Goal: Transaction & Acquisition: Purchase product/service

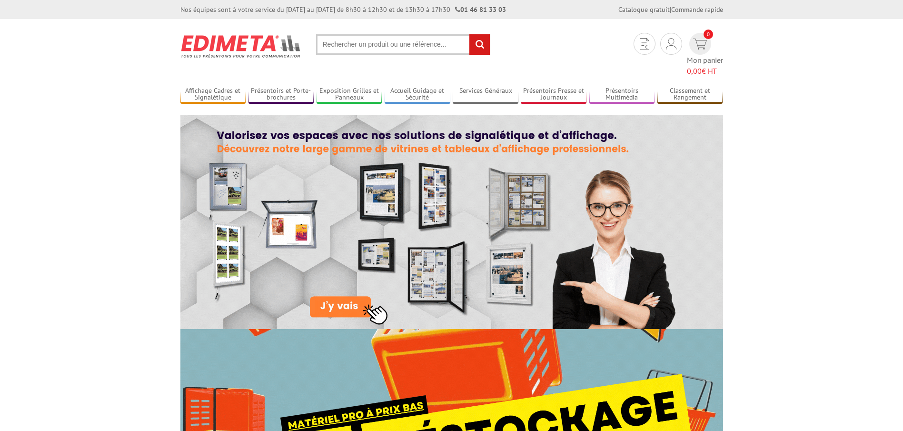
click at [345, 46] on input "text" at bounding box center [403, 44] width 174 height 20
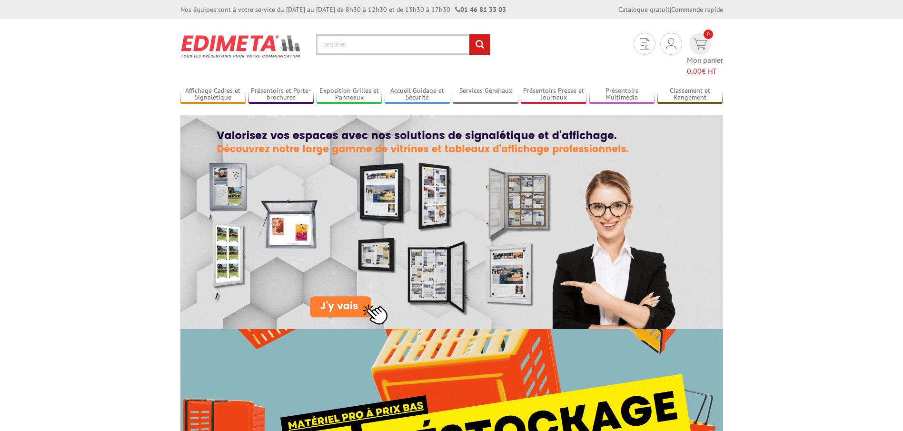
type input "cendrier"
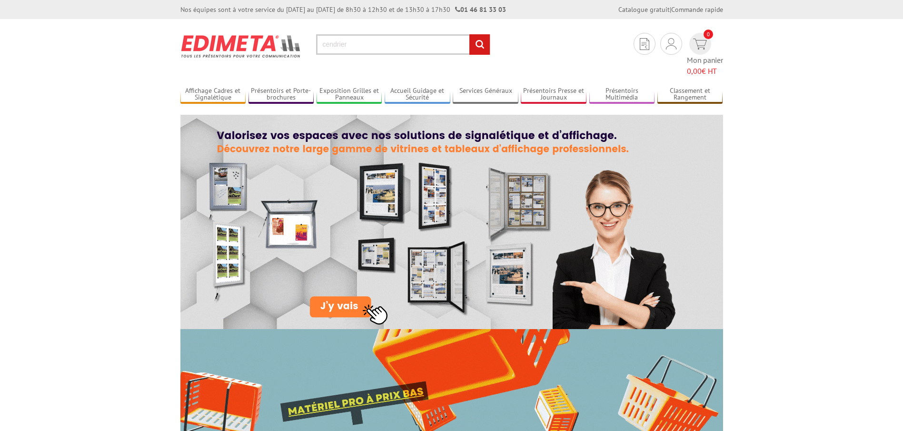
click at [469, 34] on input "rechercher" at bounding box center [479, 44] width 20 height 20
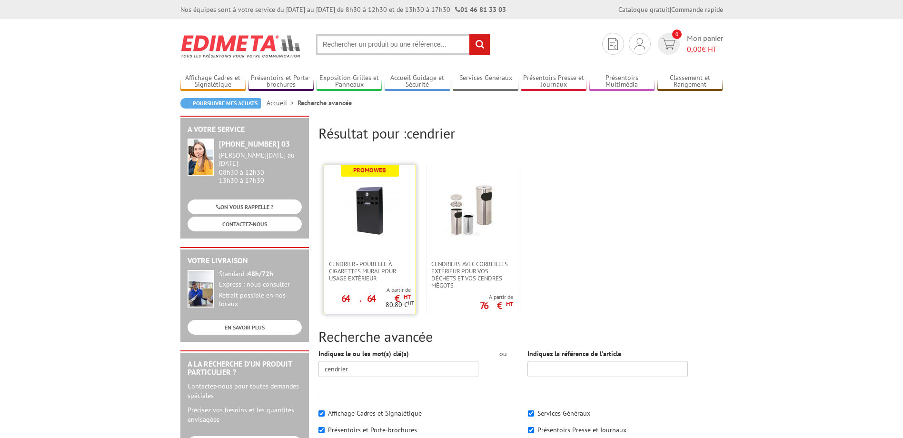
click at [370, 225] on img at bounding box center [370, 211] width 62 height 62
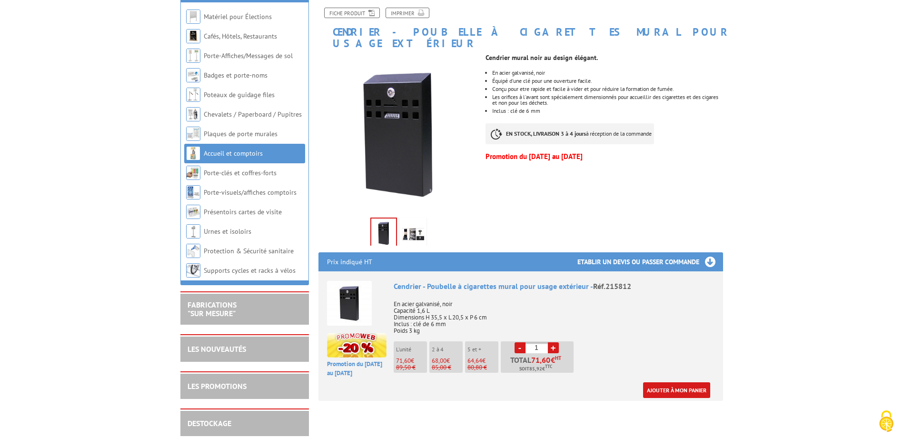
scroll to position [143, 0]
